Goal: Check status: Check status

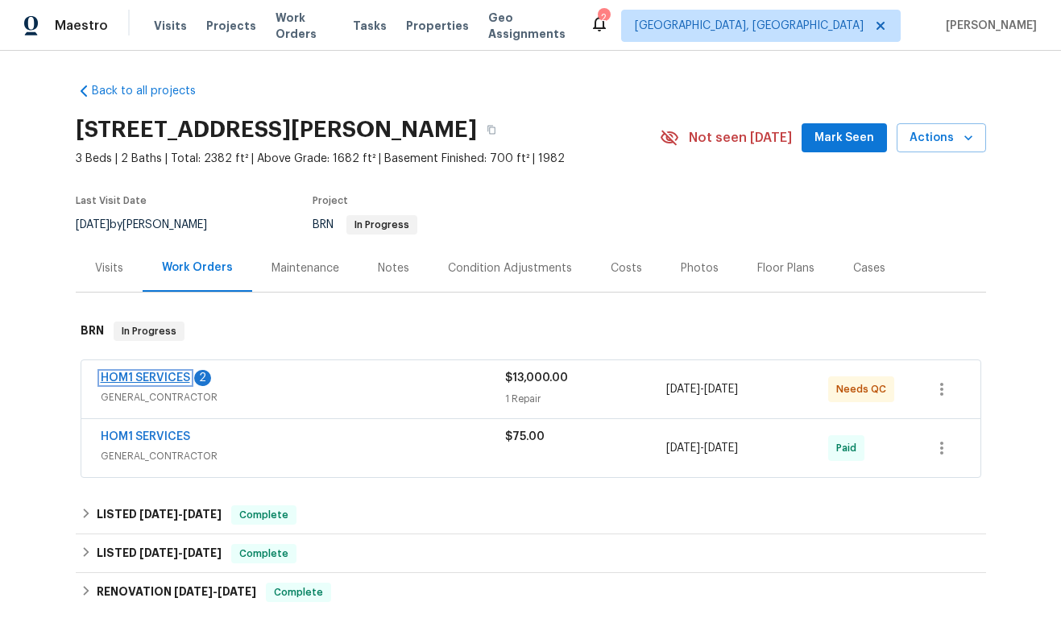
click at [177, 376] on link "HOM1 SERVICES" at bounding box center [145, 377] width 89 height 11
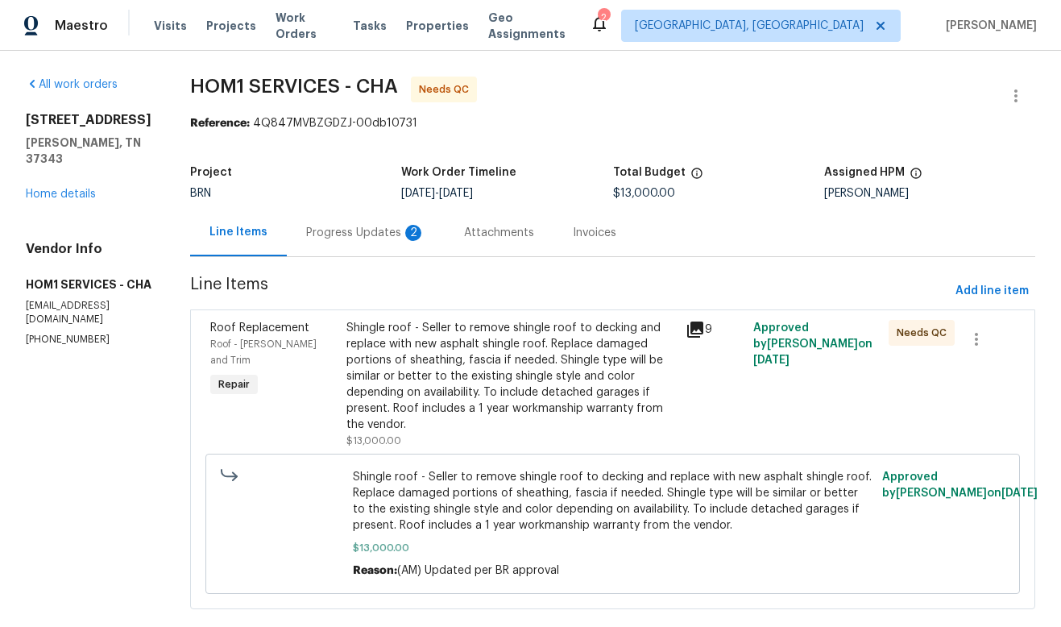
scroll to position [30, 0]
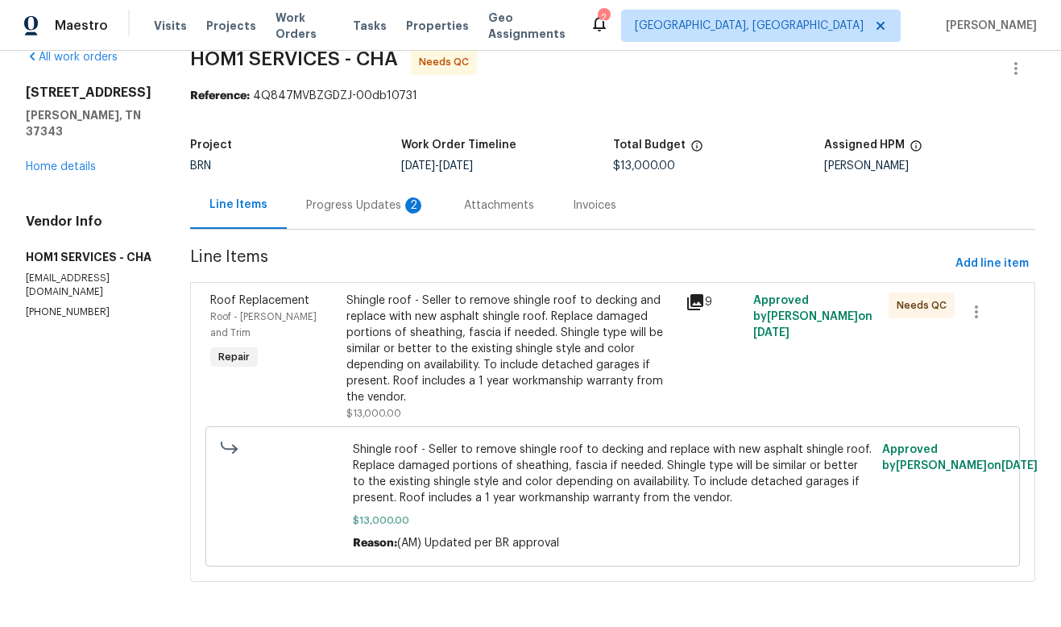
click at [358, 203] on div "Progress Updates 2" at bounding box center [365, 205] width 119 height 16
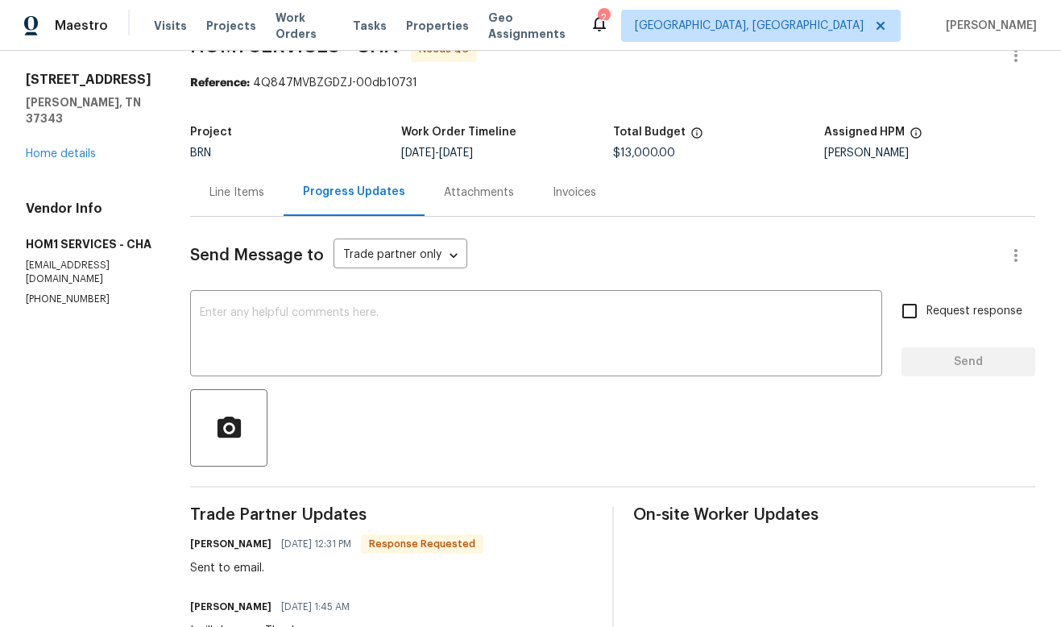
scroll to position [29, 0]
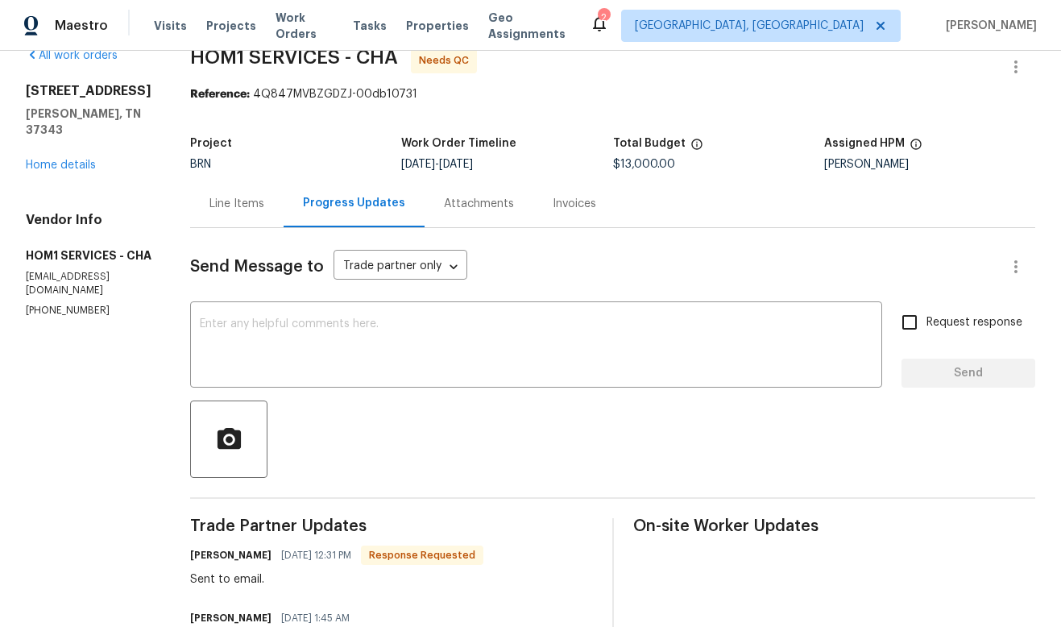
click at [553, 207] on div "Invoices" at bounding box center [575, 204] width 44 height 16
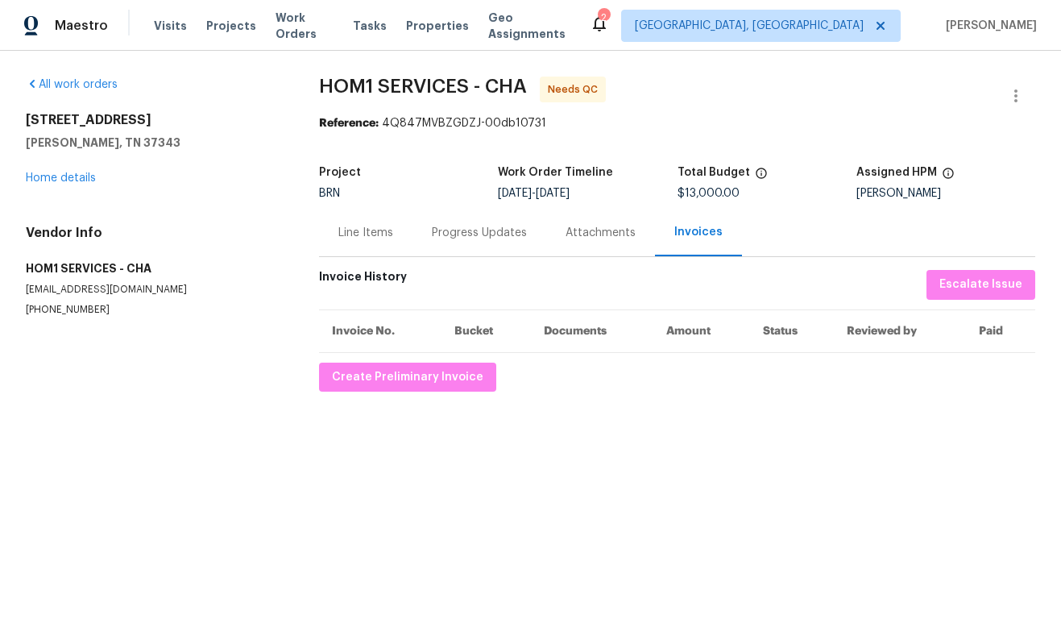
click at [592, 237] on div "Attachments" at bounding box center [601, 233] width 70 height 16
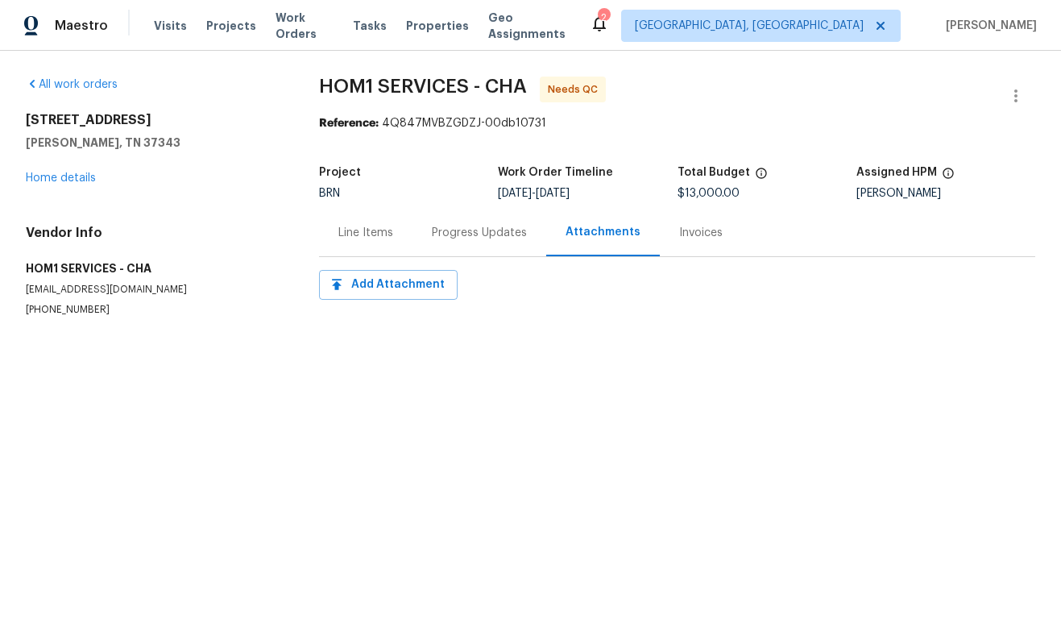
click at [464, 229] on div "Progress Updates" at bounding box center [479, 233] width 95 height 16
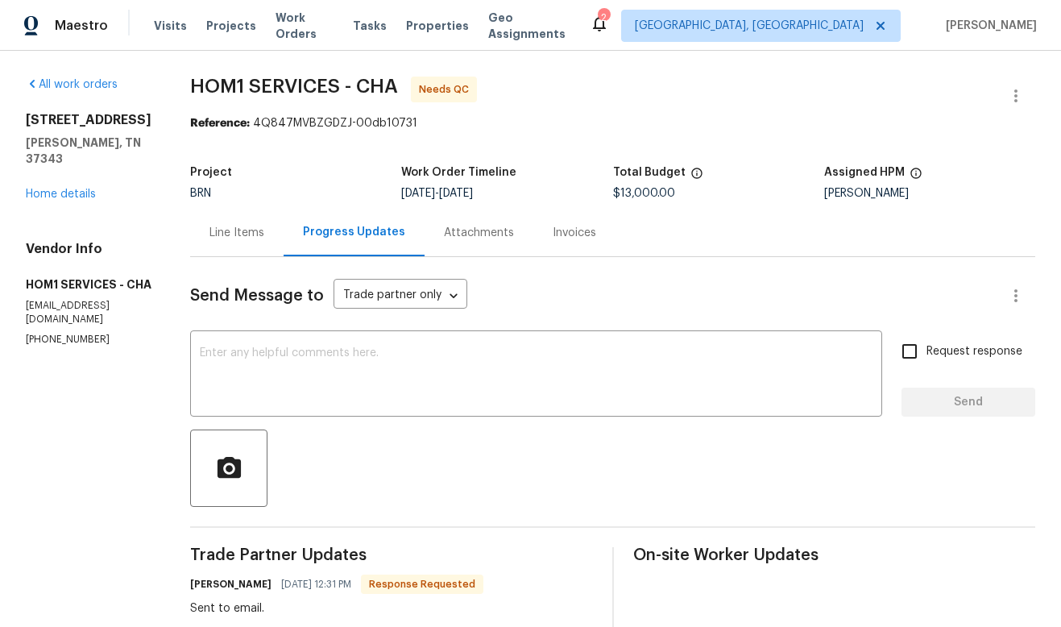
click at [243, 235] on div "Line Items" at bounding box center [237, 233] width 55 height 16
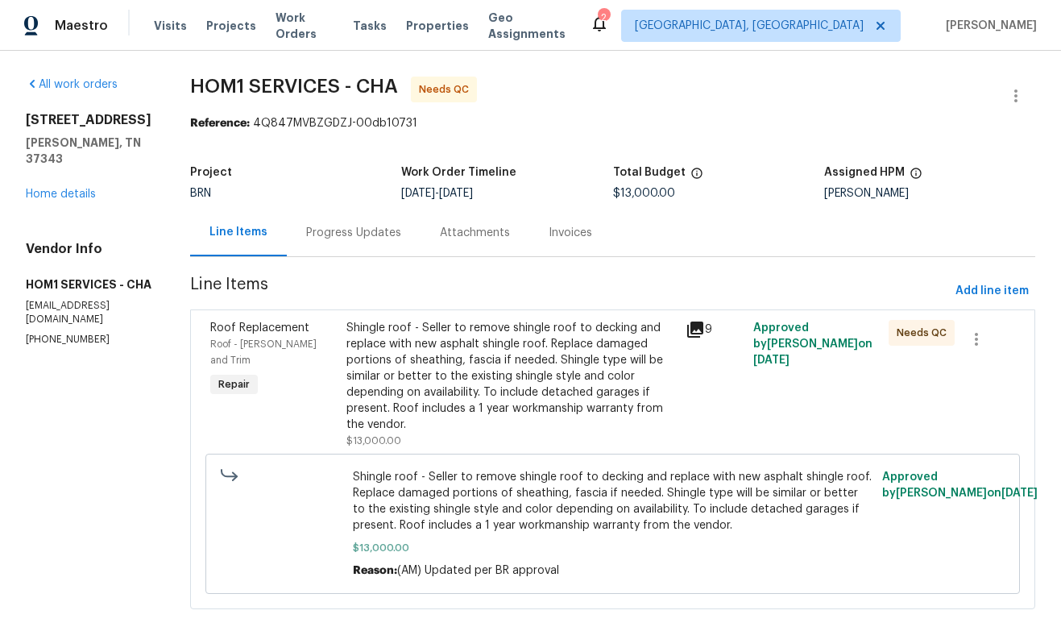
click at [693, 326] on icon at bounding box center [695, 330] width 16 height 16
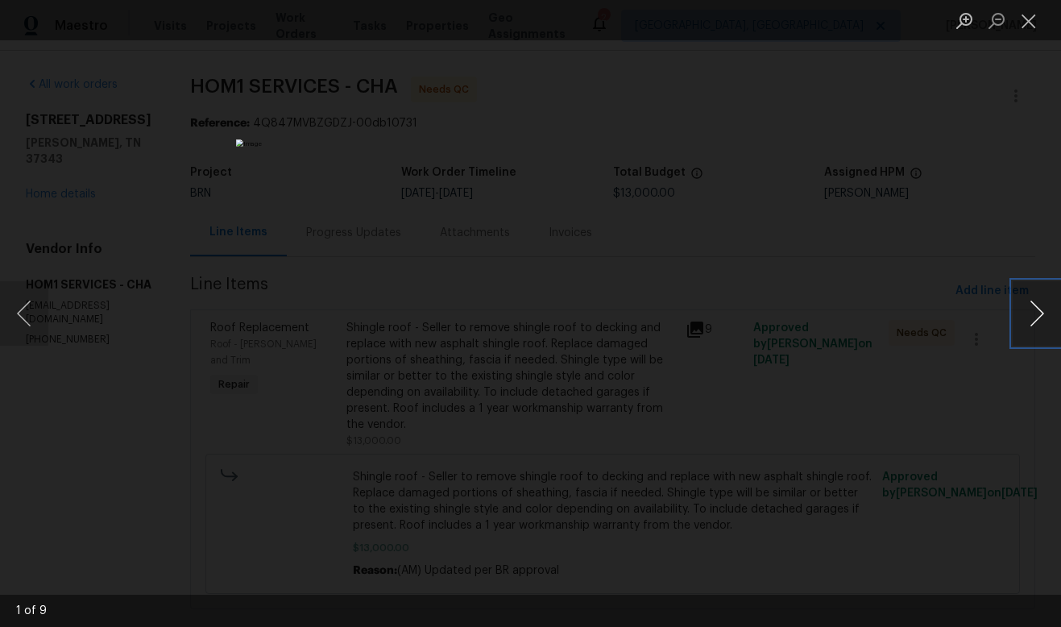
click at [1032, 322] on button "Next image" at bounding box center [1037, 313] width 48 height 64
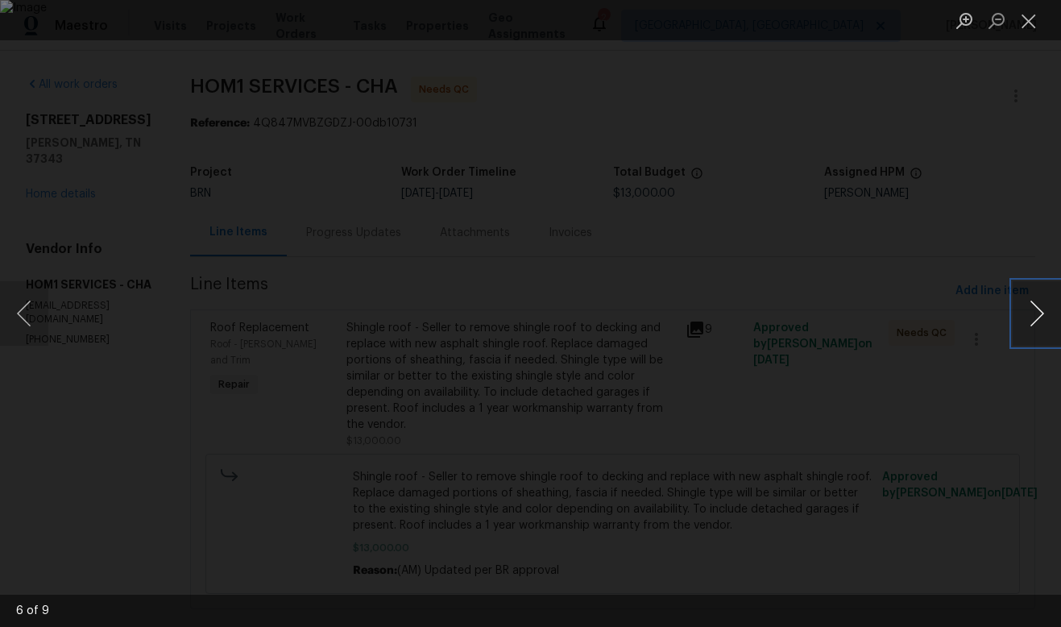
click at [1032, 322] on button "Next image" at bounding box center [1037, 313] width 48 height 64
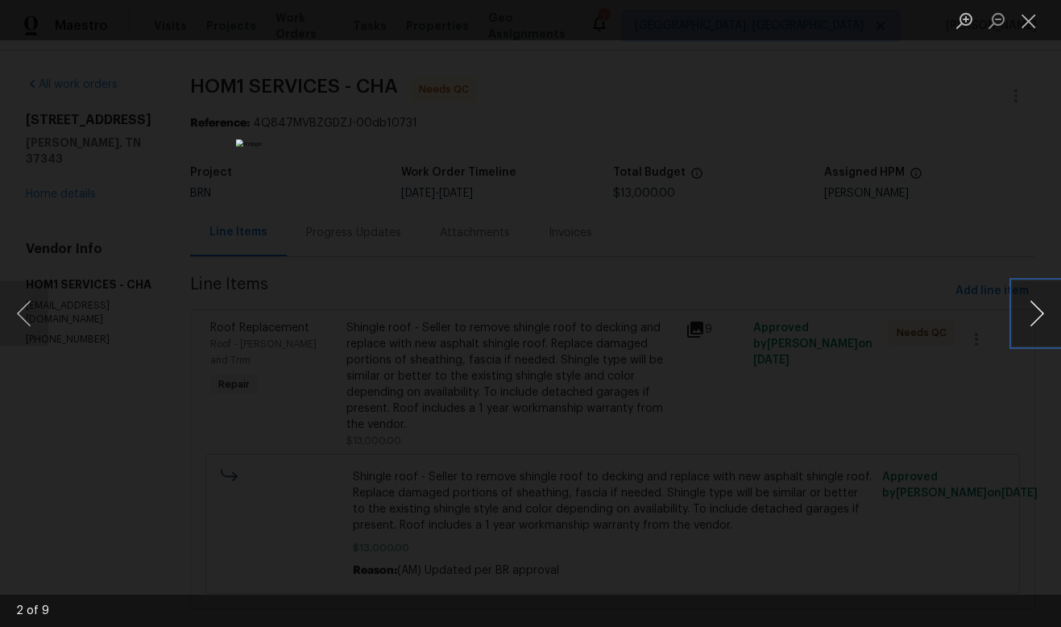
click at [1032, 322] on button "Next image" at bounding box center [1037, 313] width 48 height 64
click at [953, 384] on div "Lightbox" at bounding box center [530, 313] width 1061 height 627
